Goal: Information Seeking & Learning: Learn about a topic

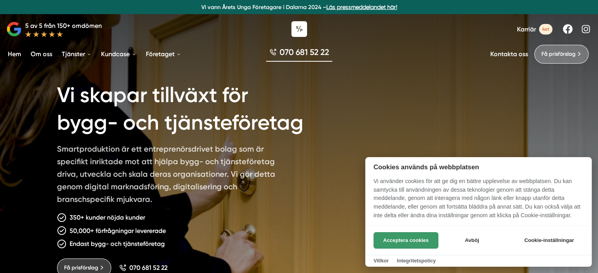
click at [404, 240] on button "Acceptera cookies" at bounding box center [405, 240] width 65 height 17
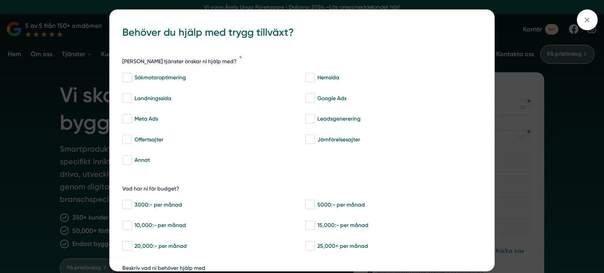
click at [565, 65] on div "bbc9b822-b2c6-488a-ab3e-9a2d59e49c7c Behöver du hjälp med trygg tillväxt? [PERS…" at bounding box center [302, 136] width 604 height 273
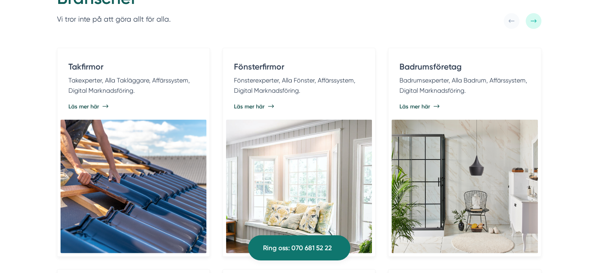
scroll to position [1588, 0]
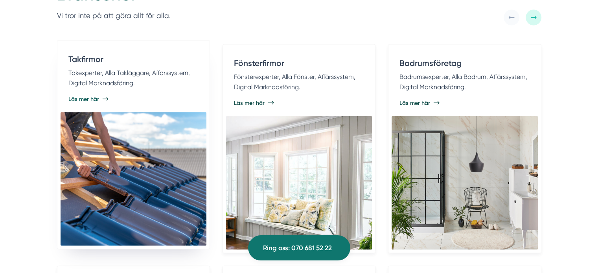
click at [101, 99] on div "Läs mer här" at bounding box center [133, 99] width 130 height 8
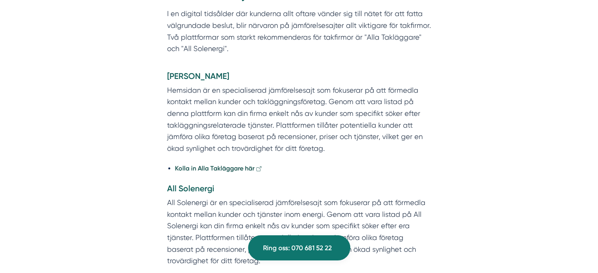
scroll to position [3837, 0]
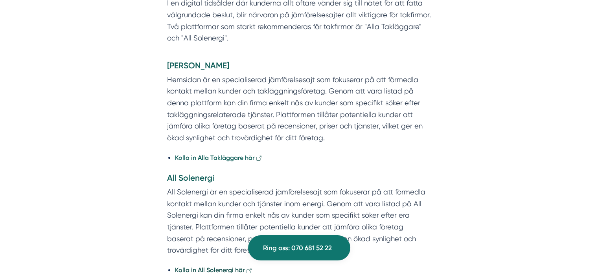
click at [216, 154] on strong "Kolla in Alla Takläggare här" at bounding box center [214, 157] width 79 height 7
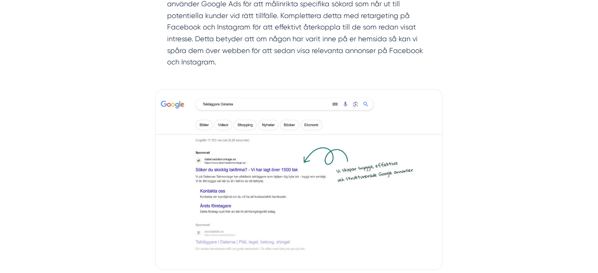
scroll to position [0, 0]
